Goal: Information Seeking & Learning: Find specific page/section

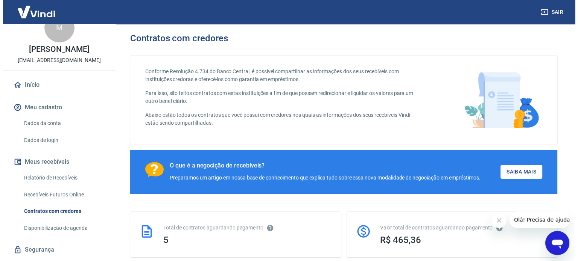
scroll to position [113, 0]
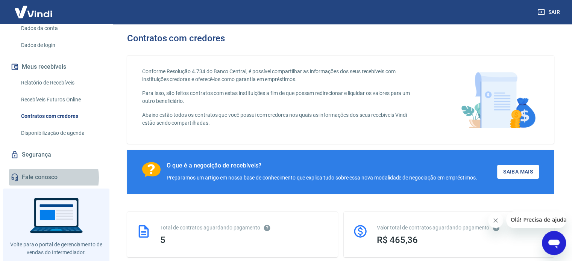
click at [47, 186] on link "Fale conosco" at bounding box center [56, 177] width 94 height 17
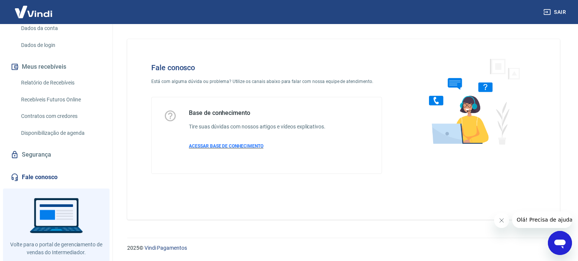
click at [215, 147] on span "ACESSAR BASE DE CONHECIMENTO" at bounding box center [226, 146] width 74 height 5
